Goal: Task Accomplishment & Management: Manage account settings

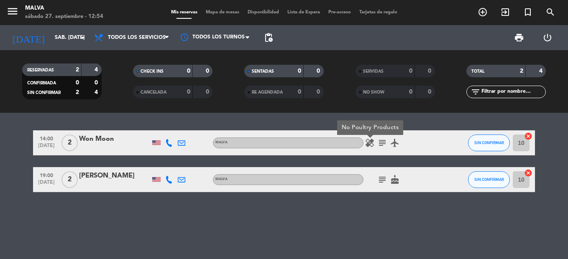
click at [378, 142] on icon "subject" at bounding box center [382, 143] width 10 height 10
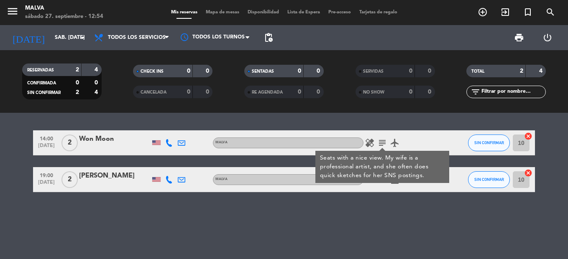
click at [396, 145] on icon "airplanemode_active" at bounding box center [395, 143] width 10 height 10
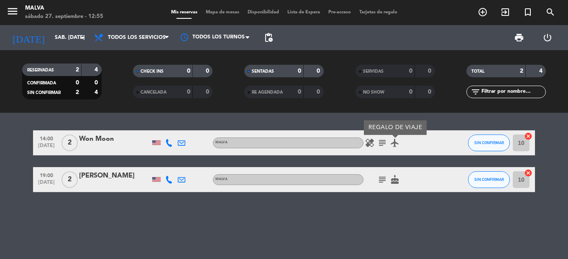
click at [385, 180] on icon "subject" at bounding box center [382, 180] width 10 height 10
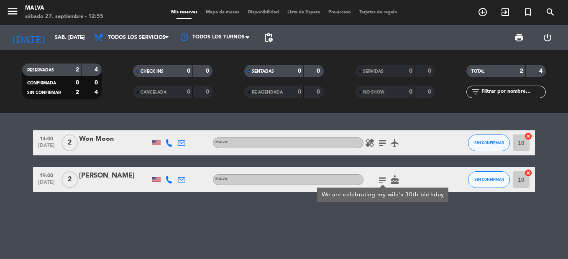
click at [402, 183] on div "subject We are celebrating my wife's 30th birthday cake" at bounding box center [400, 179] width 75 height 25
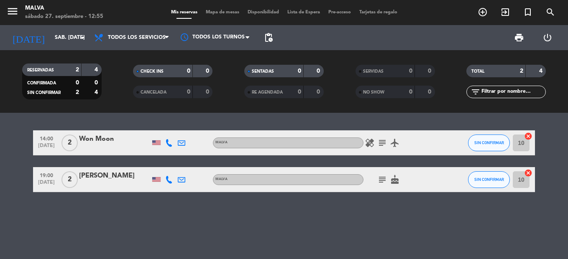
click at [397, 183] on icon "cake" at bounding box center [395, 180] width 10 height 10
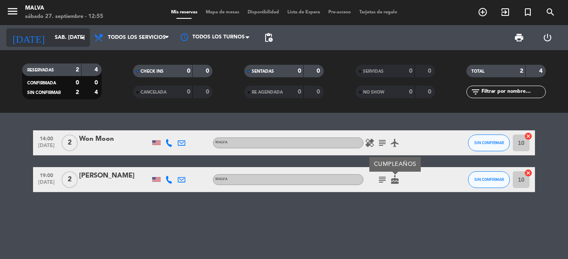
click at [69, 38] on input "sáb. [DATE]" at bounding box center [86, 38] width 71 height 14
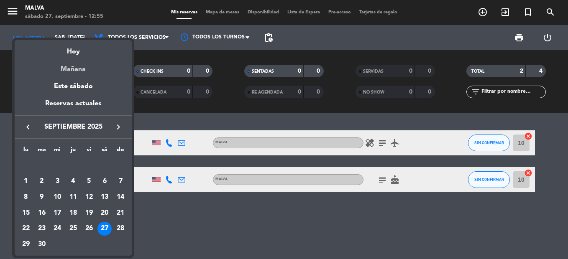
drag, startPoint x: 69, startPoint y: 38, endPoint x: 81, endPoint y: 72, distance: 36.0
click at [81, 72] on mat-datepicker-content "semana que viene esta semana semana previa misma semana del año anterior Hoy Ma…" at bounding box center [73, 147] width 117 height 218
click at [81, 71] on div "Mañana" at bounding box center [73, 66] width 117 height 17
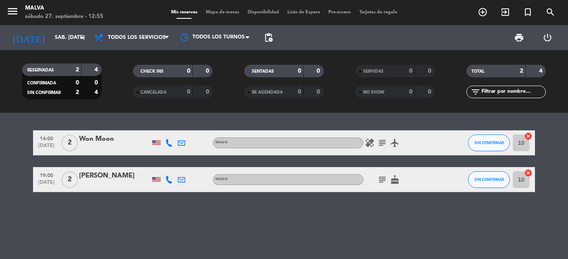
click at [81, 71] on div at bounding box center [81, 70] width 0 height 13
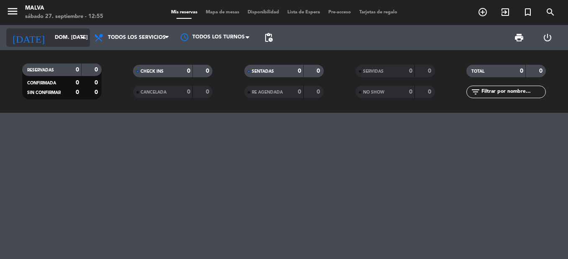
click at [79, 41] on icon "arrow_drop_down" at bounding box center [83, 38] width 10 height 10
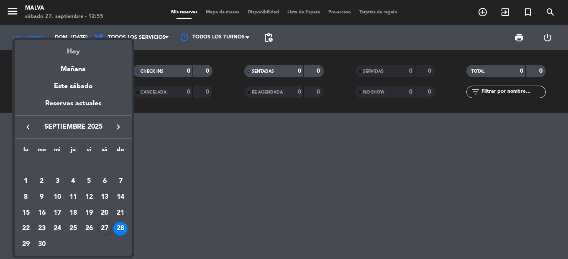
click at [76, 53] on div "Hoy" at bounding box center [73, 48] width 117 height 17
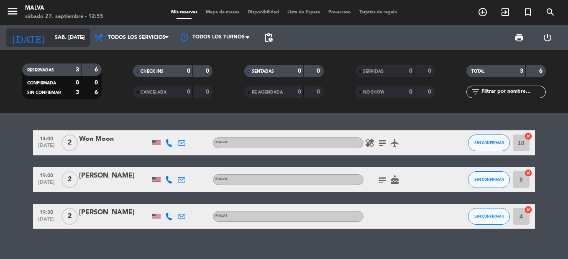
click at [82, 31] on input "sáb. [DATE]" at bounding box center [86, 38] width 71 height 14
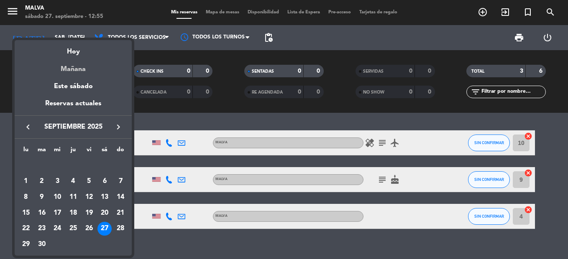
click at [82, 71] on div "Mañana" at bounding box center [73, 66] width 117 height 17
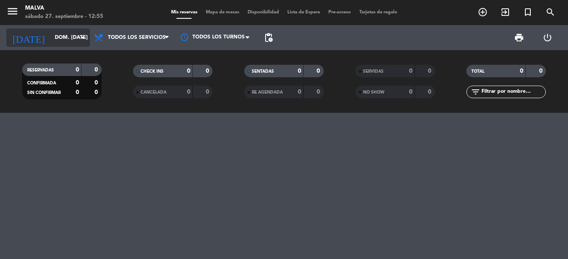
click at [77, 39] on input "dom. [DATE]" at bounding box center [86, 38] width 71 height 14
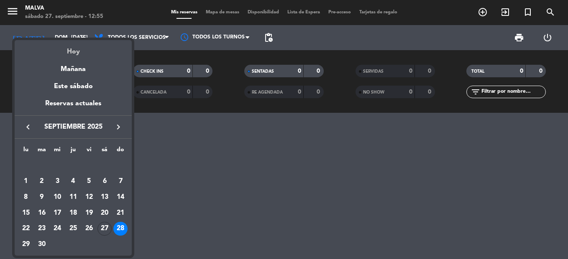
click at [79, 52] on div "Hoy" at bounding box center [73, 48] width 117 height 17
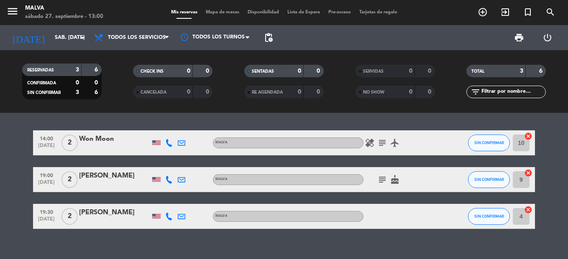
click at [384, 142] on icon "subject" at bounding box center [382, 143] width 10 height 10
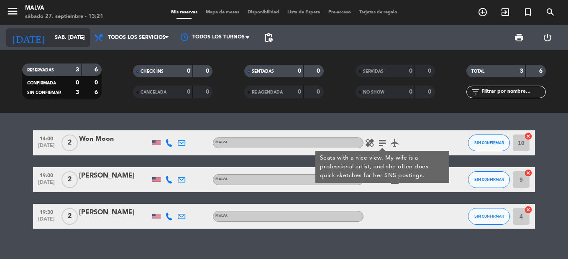
click at [58, 40] on input "sáb. [DATE]" at bounding box center [86, 38] width 71 height 14
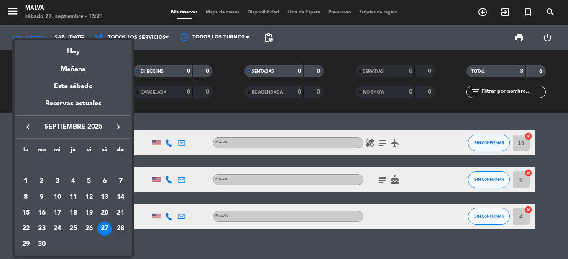
click at [119, 225] on div "28" at bounding box center [120, 229] width 14 height 14
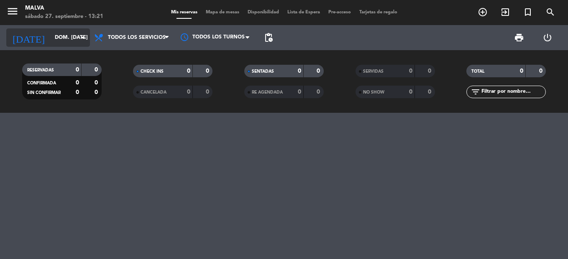
click at [51, 38] on input "dom. [DATE]" at bounding box center [86, 38] width 71 height 14
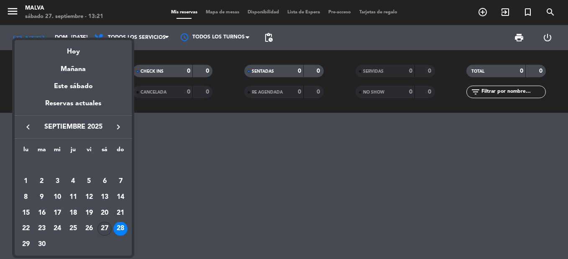
click at [104, 229] on div "27" at bounding box center [104, 229] width 14 height 14
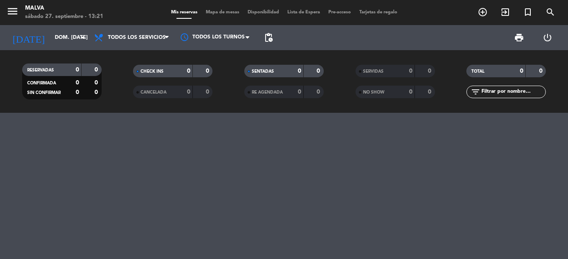
type input "sáb. [DATE]"
